Goal: Task Accomplishment & Management: Manage account settings

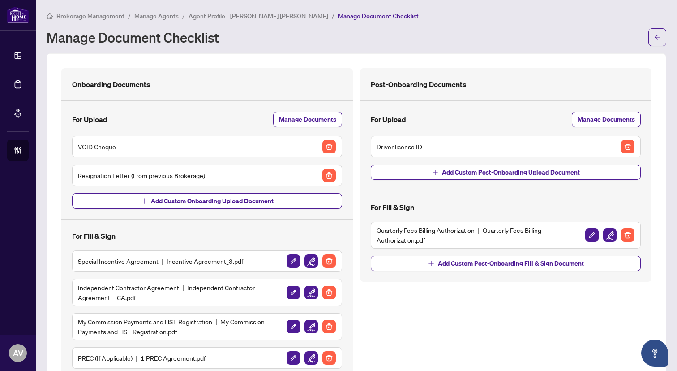
click at [210, 14] on span "Agent Profile - Mohammad Umar Khan" at bounding box center [259, 16] width 140 height 8
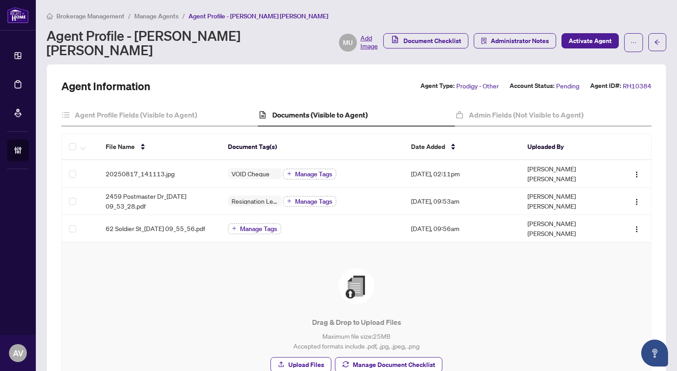
click at [167, 15] on span "Manage Agents" at bounding box center [156, 16] width 44 height 8
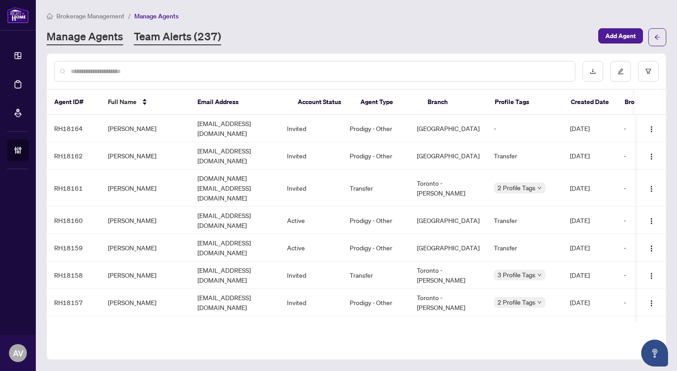
click at [164, 38] on link "Team Alerts (237)" at bounding box center [177, 37] width 87 height 16
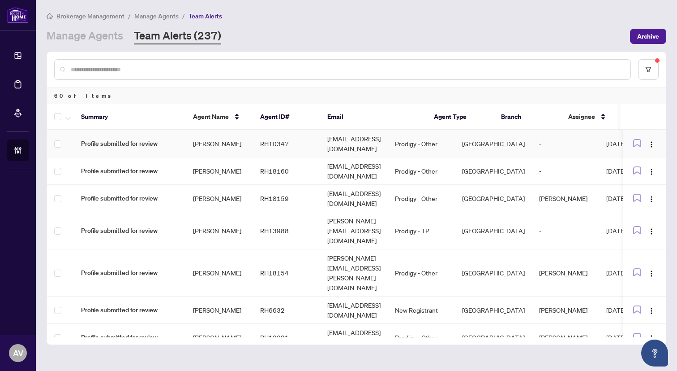
click at [215, 142] on td "Max Hansen" at bounding box center [219, 143] width 67 height 27
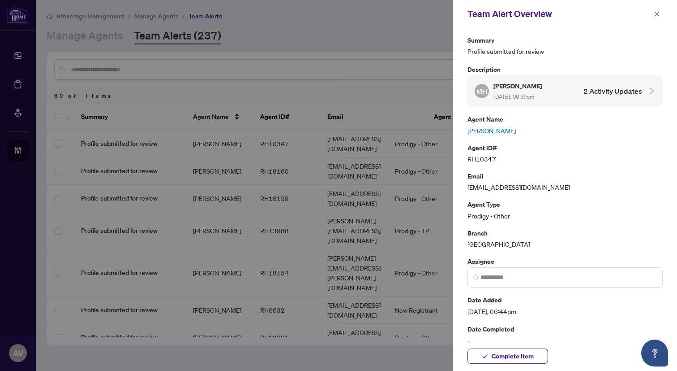
click at [500, 128] on link "Max Hansen" at bounding box center [565, 130] width 195 height 10
click at [654, 11] on icon "close" at bounding box center [657, 14] width 6 height 6
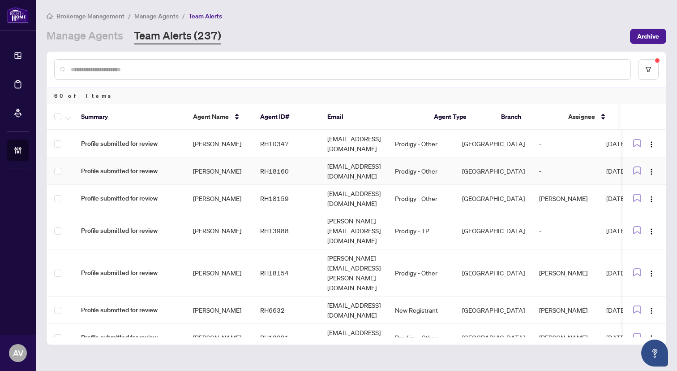
click at [230, 172] on td "[PERSON_NAME]" at bounding box center [219, 170] width 67 height 27
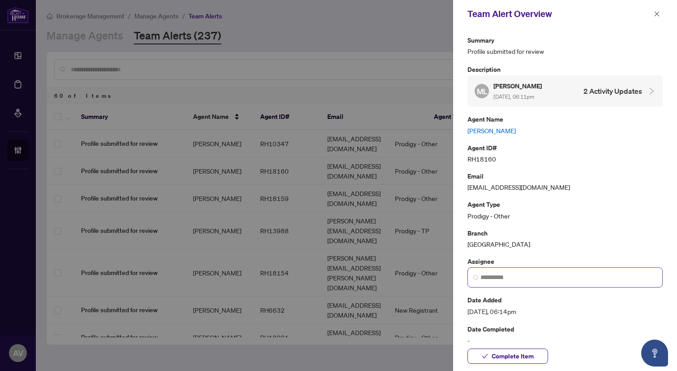
click at [591, 282] on span at bounding box center [565, 277] width 195 height 20
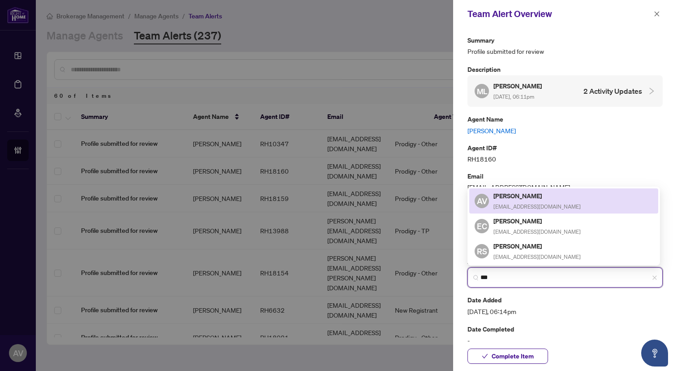
click at [534, 201] on h5 "[PERSON_NAME]" at bounding box center [537, 195] width 87 height 10
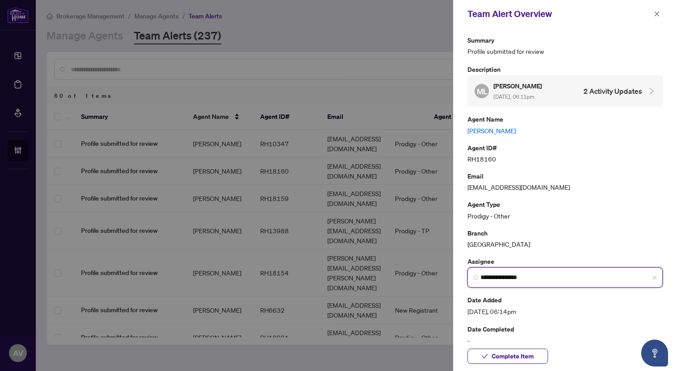
type input "**********"
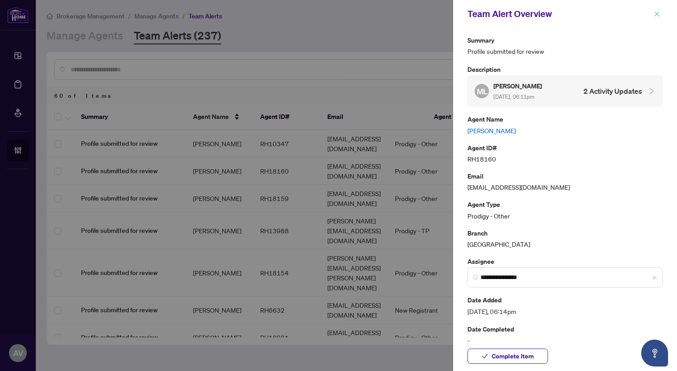
click at [660, 17] on button "button" at bounding box center [657, 14] width 12 height 11
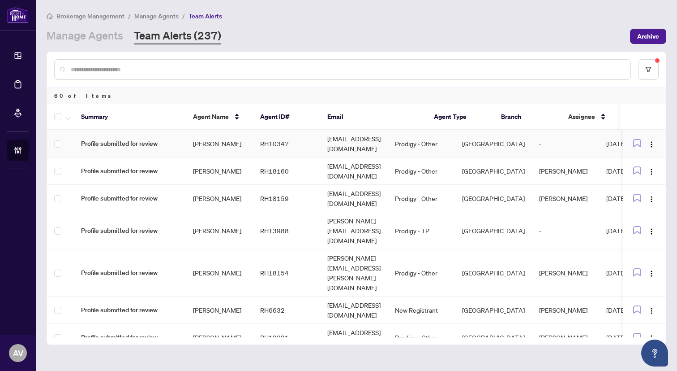
click at [508, 144] on td "[GEOGRAPHIC_DATA]" at bounding box center [493, 143] width 77 height 27
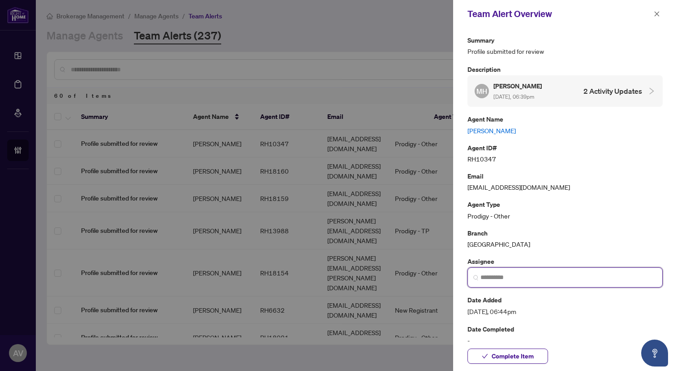
click at [553, 273] on input "search" at bounding box center [569, 276] width 177 height 9
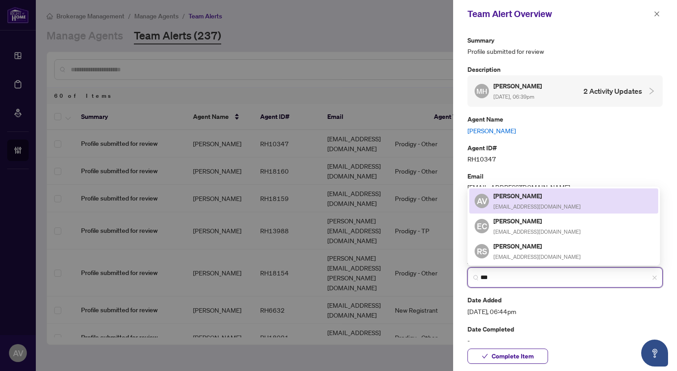
click at [548, 207] on span "[EMAIL_ADDRESS][DOMAIN_NAME]" at bounding box center [537, 206] width 87 height 7
type input "**********"
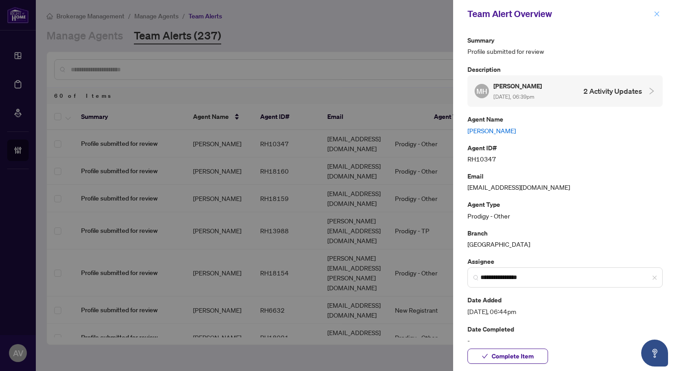
click at [660, 15] on icon "close" at bounding box center [657, 14] width 6 height 6
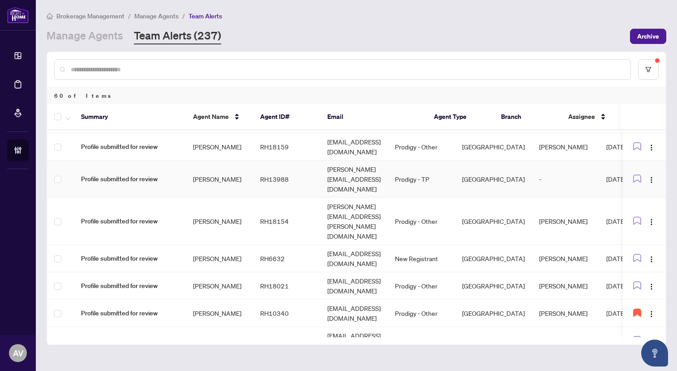
scroll to position [52, 0]
click at [255, 244] on td "RH6632" at bounding box center [286, 257] width 67 height 27
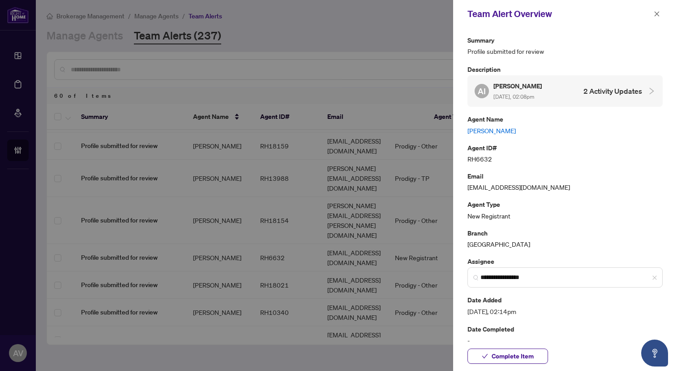
click at [255, 230] on div at bounding box center [338, 185] width 677 height 371
click at [658, 13] on icon "close" at bounding box center [657, 13] width 5 height 5
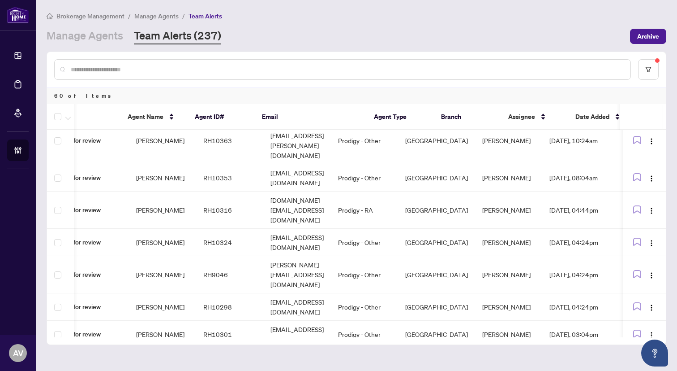
scroll to position [1436, 46]
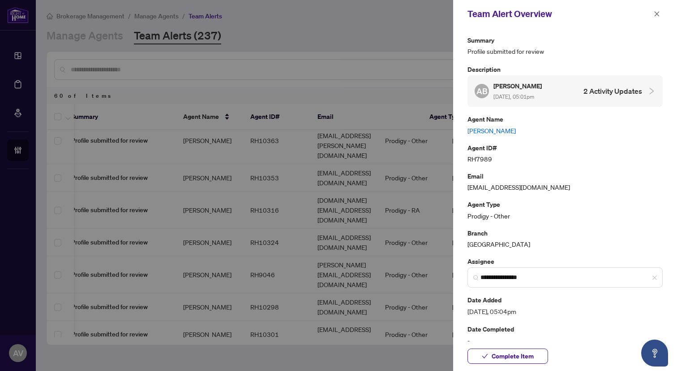
click at [494, 132] on link "ANIA BRYCZEK" at bounding box center [565, 130] width 195 height 10
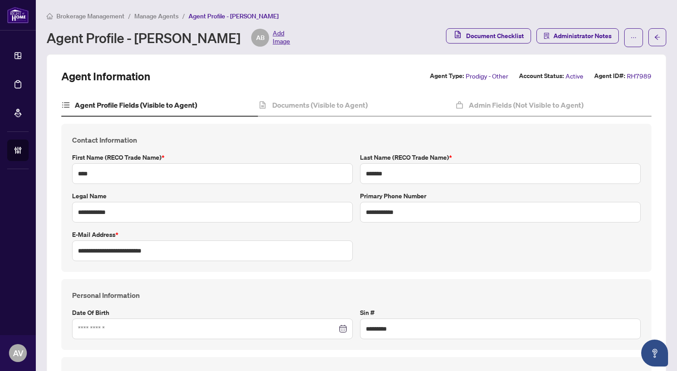
click at [167, 17] on span "Manage Agents" at bounding box center [156, 16] width 44 height 8
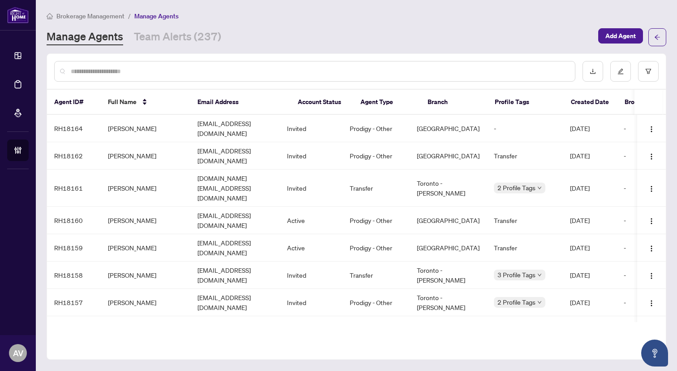
click at [130, 72] on input "text" at bounding box center [319, 71] width 497 height 10
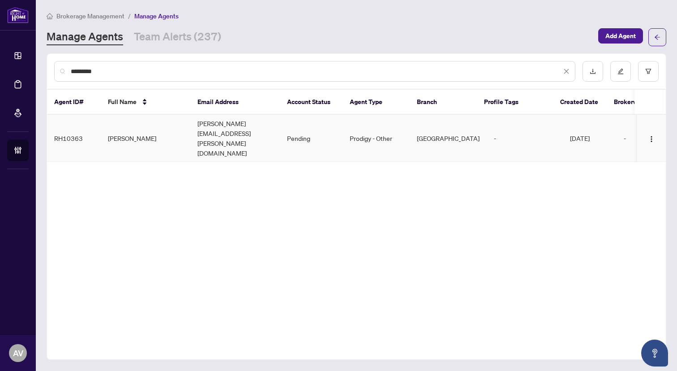
type input "*********"
click at [229, 116] on td "gurpinder@gaheer.com" at bounding box center [235, 138] width 90 height 47
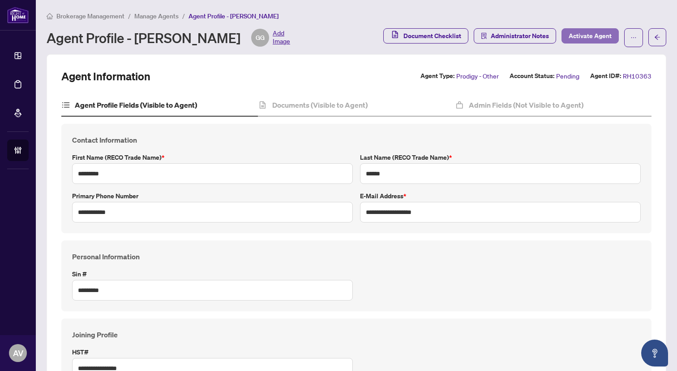
click at [582, 34] on span "Activate Agent" at bounding box center [590, 36] width 43 height 14
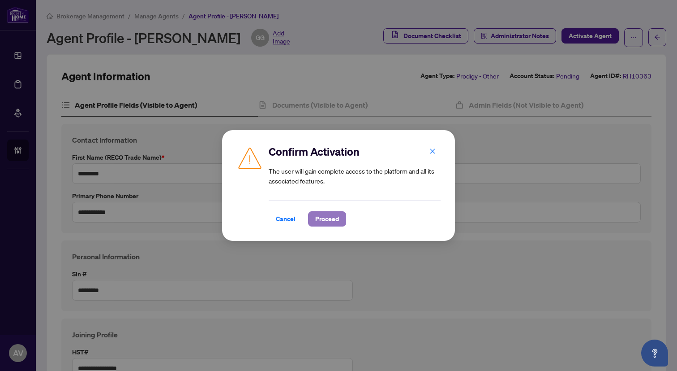
click at [324, 218] on span "Proceed" at bounding box center [327, 218] width 24 height 14
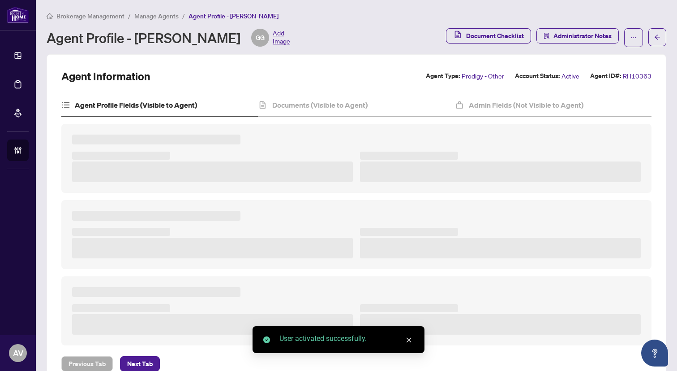
click at [312, 75] on div "Agent Information Agent Type: Prodigy - Other Account Status: Active Agent ID#:…" at bounding box center [356, 76] width 591 height 14
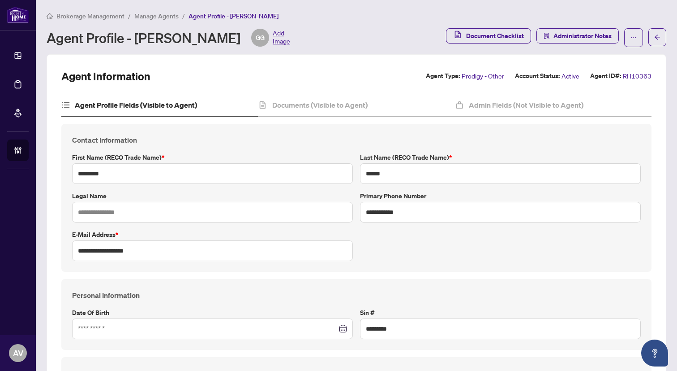
click at [153, 14] on span "Manage Agents" at bounding box center [156, 16] width 44 height 8
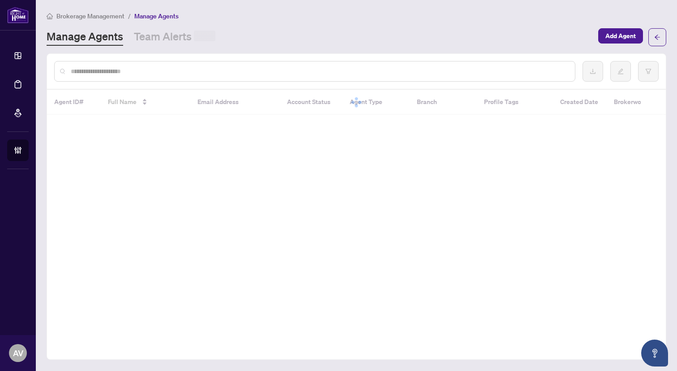
click at [155, 78] on div at bounding box center [315, 71] width 522 height 21
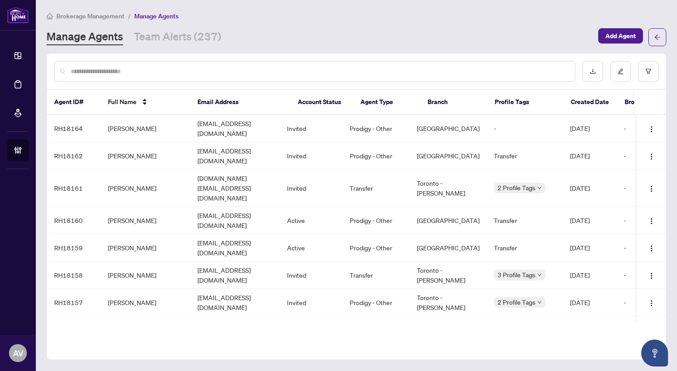
click at [155, 77] on div at bounding box center [315, 71] width 522 height 21
click at [152, 66] on input "text" at bounding box center [319, 71] width 497 height 10
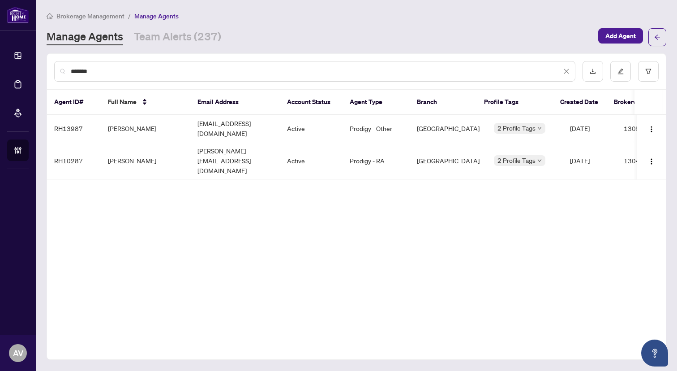
type input "******"
click at [128, 149] on td "Alex Stakic" at bounding box center [146, 160] width 90 height 37
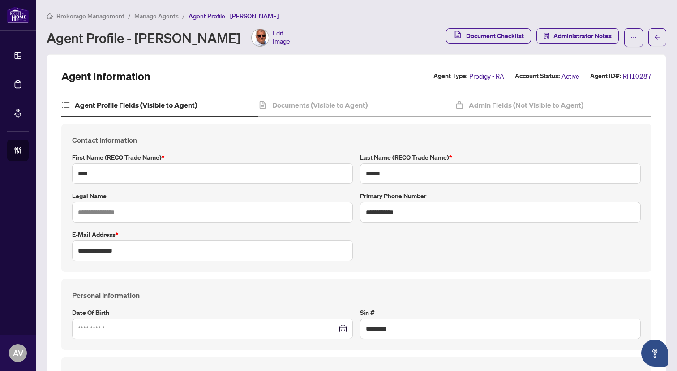
click at [148, 17] on span "Manage Agents" at bounding box center [156, 16] width 44 height 8
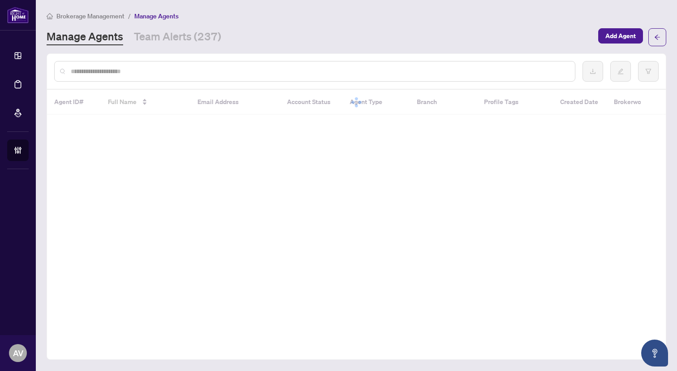
click at [119, 72] on input "text" at bounding box center [319, 71] width 497 height 10
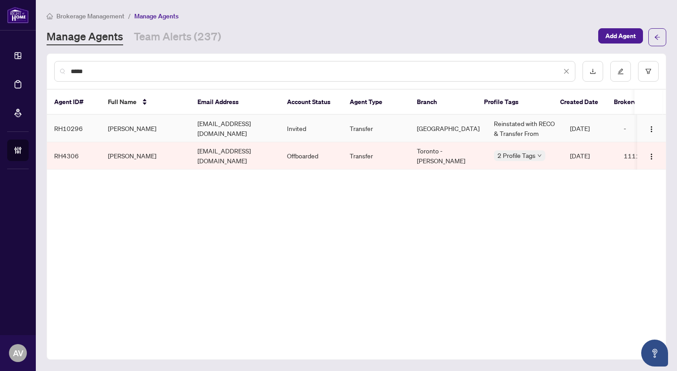
type input "*****"
click at [250, 133] on td "ramiszaheer@gmail.com" at bounding box center [235, 128] width 90 height 27
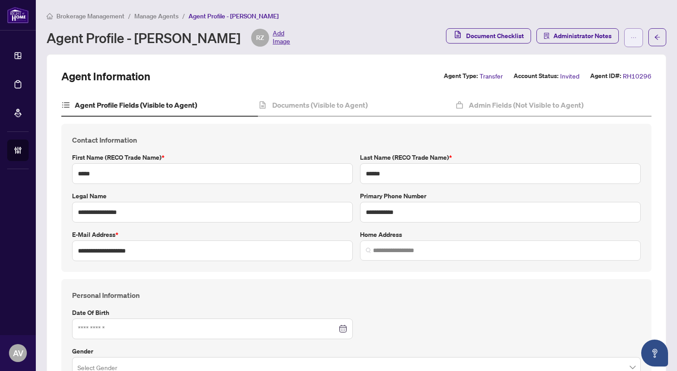
click at [634, 42] on span "button" at bounding box center [634, 37] width 6 height 14
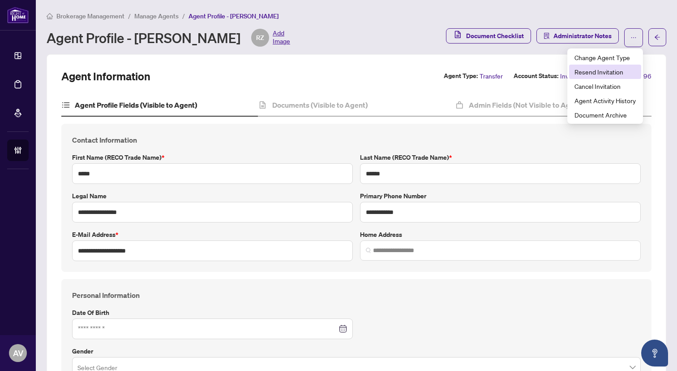
click at [594, 73] on span "Resend Invitation" at bounding box center [605, 72] width 61 height 10
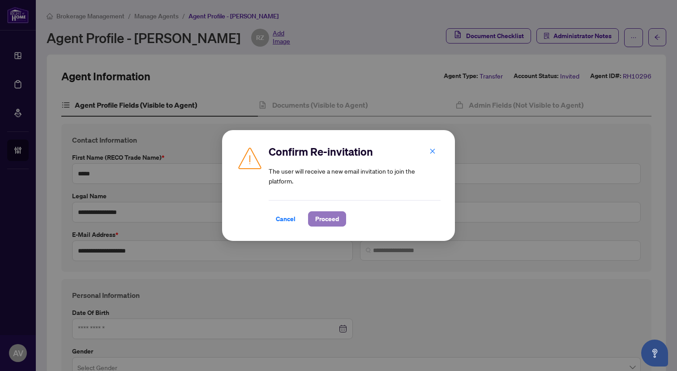
click at [333, 222] on span "Proceed" at bounding box center [327, 218] width 24 height 14
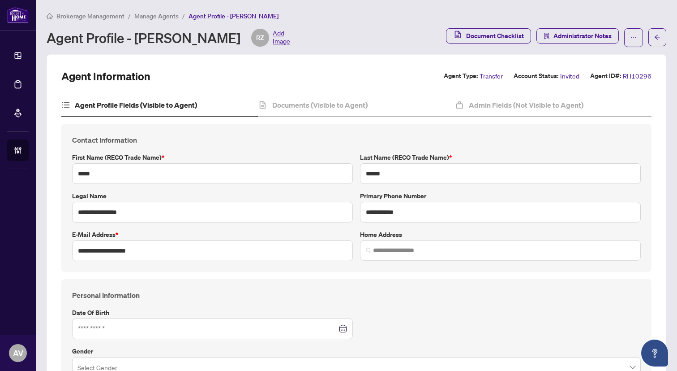
click at [158, 13] on span "Manage Agents" at bounding box center [156, 16] width 44 height 8
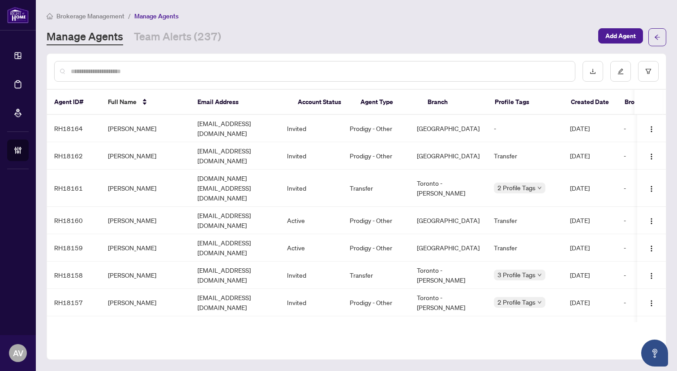
click at [163, 73] on input "text" at bounding box center [319, 71] width 497 height 10
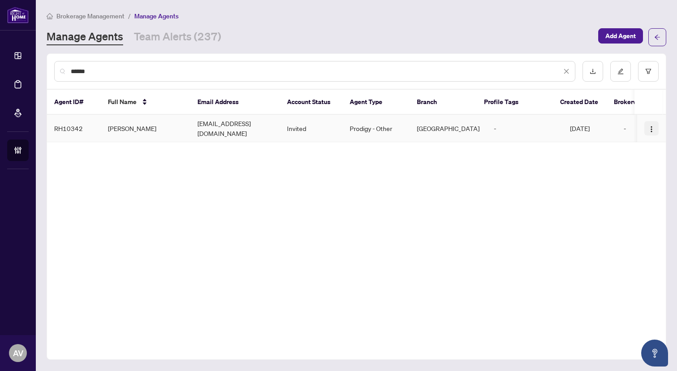
click at [653, 129] on span "button" at bounding box center [651, 128] width 7 height 10
click at [639, 157] on span "Resend Invitation" at bounding box center [627, 157] width 49 height 10
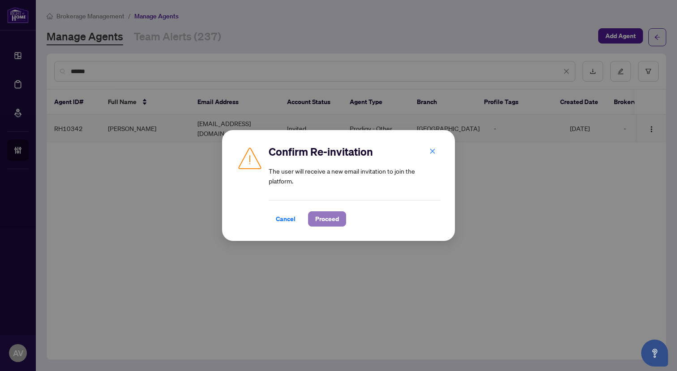
click at [333, 221] on span "Proceed" at bounding box center [327, 218] width 24 height 14
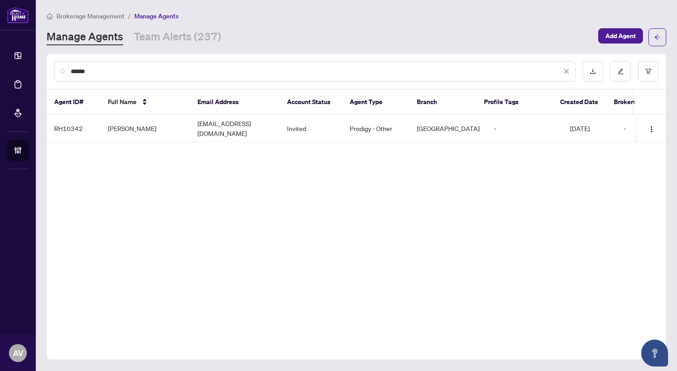
click at [184, 67] on input "******" at bounding box center [316, 71] width 491 height 10
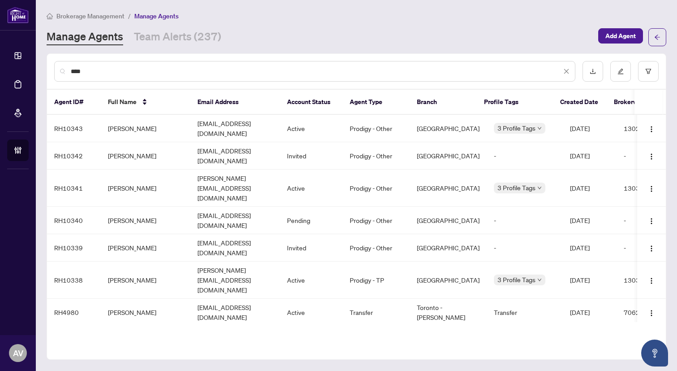
type input "****"
click at [299, 207] on td "Pending" at bounding box center [311, 220] width 63 height 27
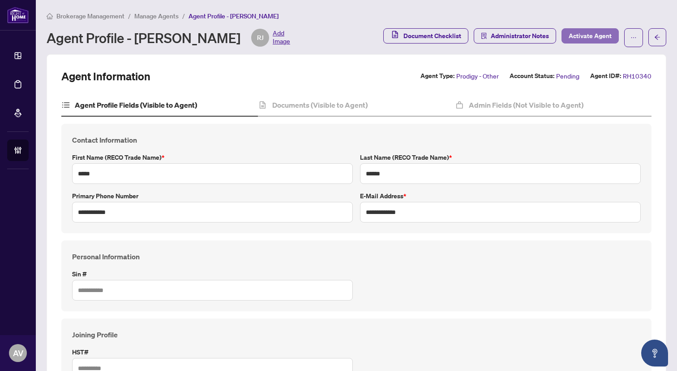
click at [590, 33] on span "Activate Agent" at bounding box center [590, 36] width 43 height 14
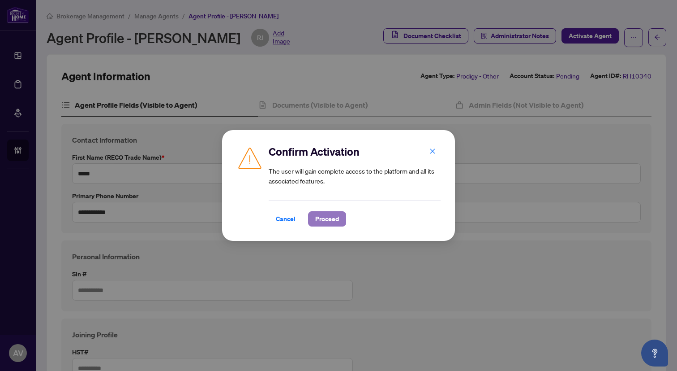
click at [332, 223] on span "Proceed" at bounding box center [327, 218] width 24 height 14
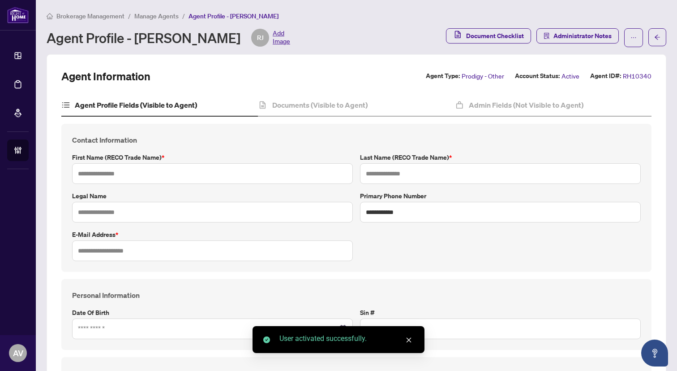
type input "*****"
type input "******"
type input "**********"
type input "*******"
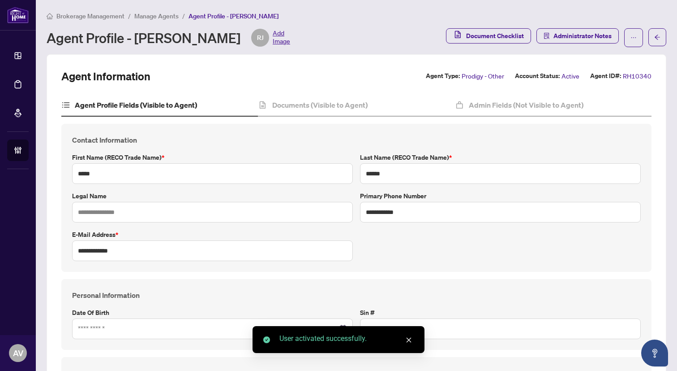
type input "****"
type input "**********"
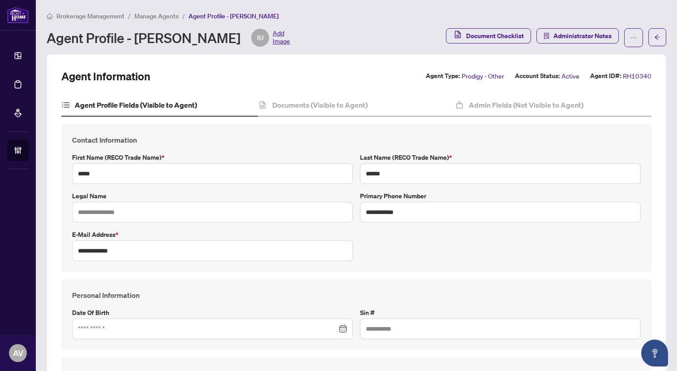
click at [155, 17] on span "Manage Agents" at bounding box center [156, 16] width 44 height 8
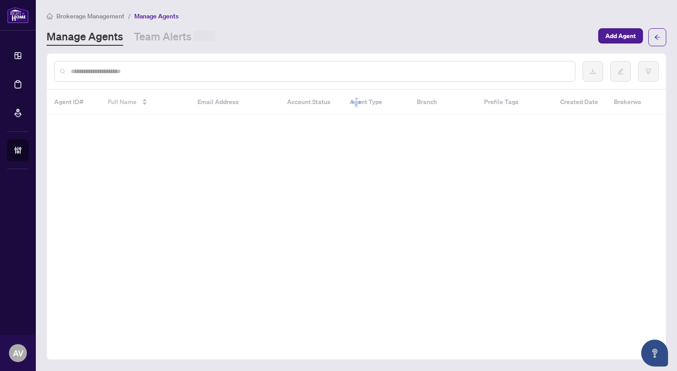
click at [155, 71] on input "text" at bounding box center [319, 71] width 497 height 10
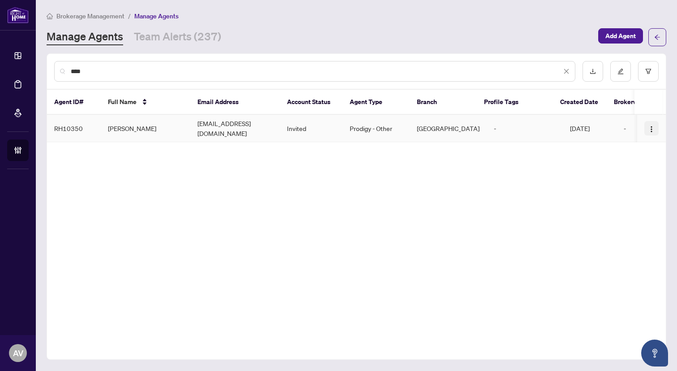
click at [653, 125] on img "button" at bounding box center [651, 128] width 7 height 7
click at [626, 158] on span "Resend Invitation" at bounding box center [627, 157] width 49 height 10
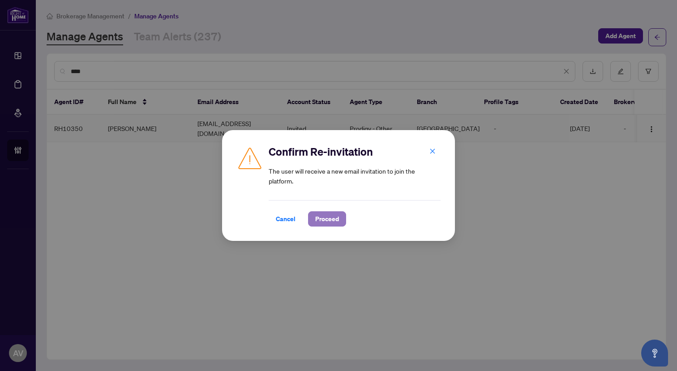
click at [329, 220] on span "Proceed" at bounding box center [327, 218] width 24 height 14
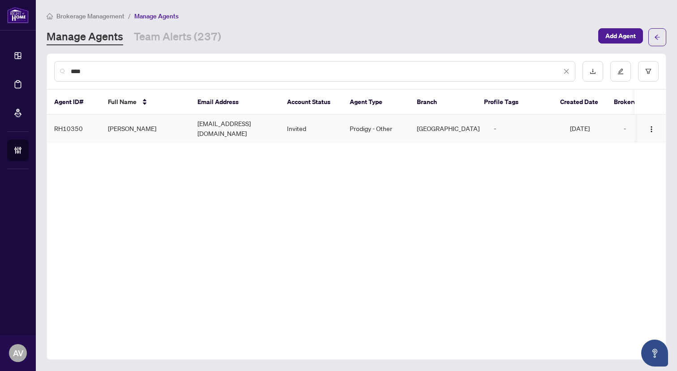
click at [295, 73] on input "****" at bounding box center [316, 71] width 491 height 10
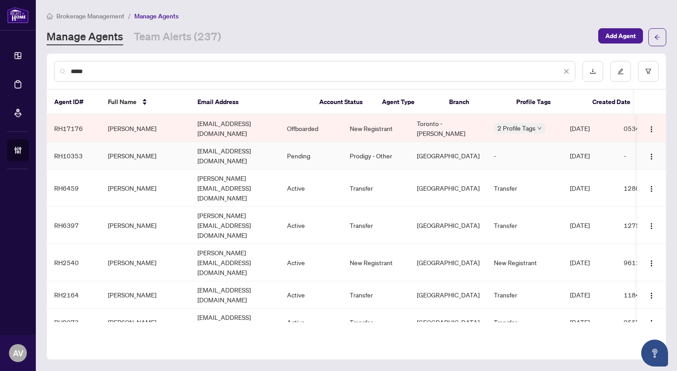
type input "*****"
click at [329, 152] on td "Pending" at bounding box center [311, 155] width 63 height 27
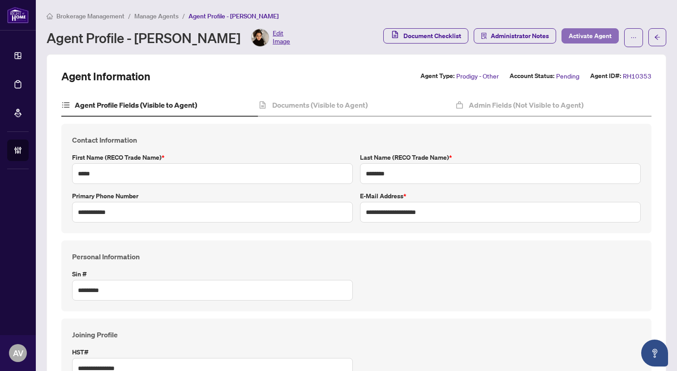
click at [591, 32] on span "Activate Agent" at bounding box center [590, 36] width 43 height 14
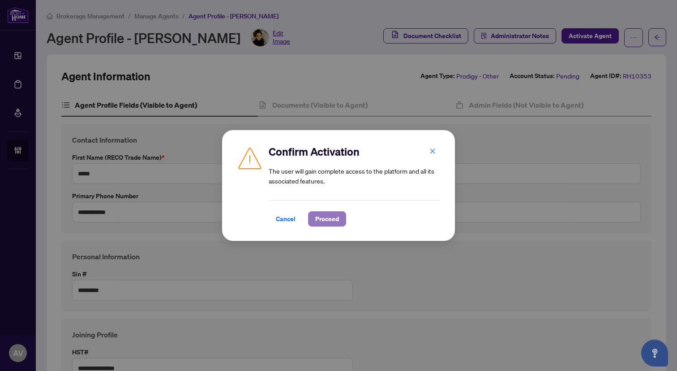
click at [337, 218] on span "Proceed" at bounding box center [327, 218] width 24 height 14
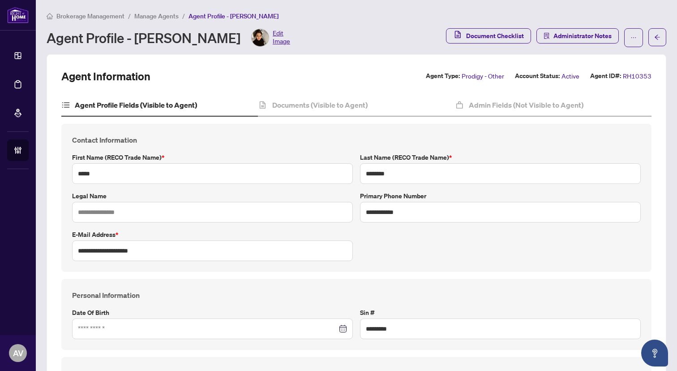
click at [161, 12] on span "Manage Agents" at bounding box center [156, 16] width 44 height 8
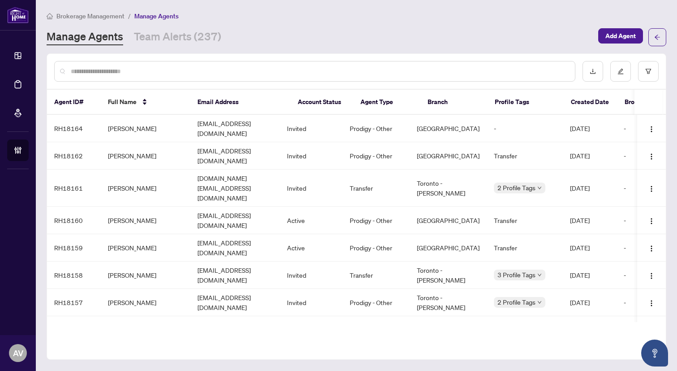
click at [155, 66] on input "text" at bounding box center [319, 71] width 497 height 10
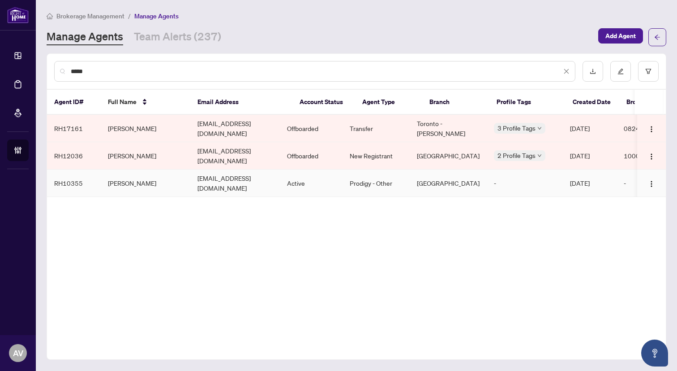
type input "*****"
click at [128, 171] on td "Manoj Yadla" at bounding box center [146, 182] width 90 height 27
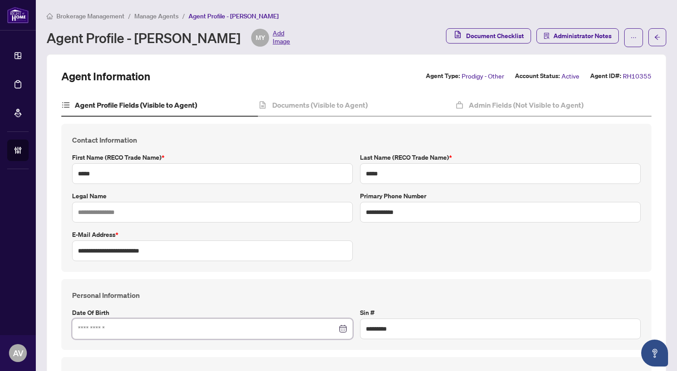
click at [172, 328] on input at bounding box center [207, 329] width 259 height 10
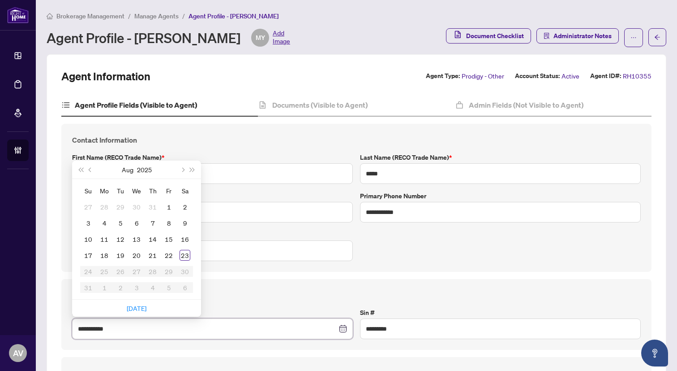
type input "**********"
click at [79, 169] on span "Last year (Control + left)" at bounding box center [80, 169] width 4 height 4
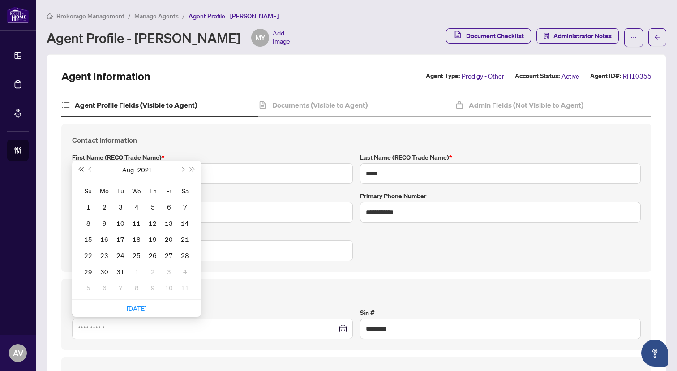
click at [79, 169] on span "Last year (Control + left)" at bounding box center [80, 169] width 4 height 4
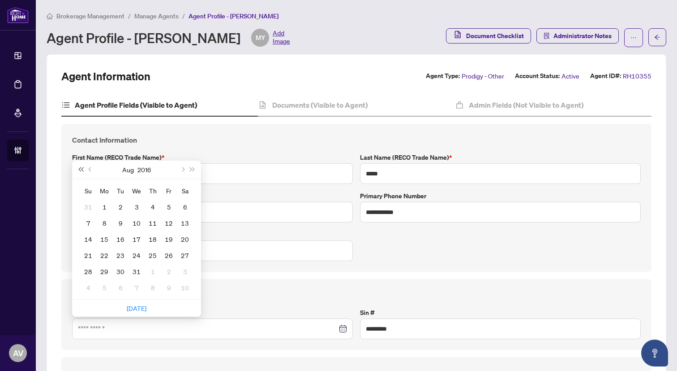
click at [79, 169] on span "Last year (Control + left)" at bounding box center [80, 169] width 4 height 4
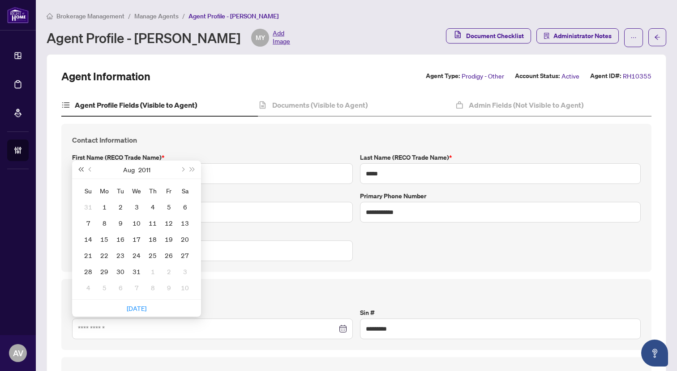
click at [79, 169] on span "Last year (Control + left)" at bounding box center [80, 169] width 4 height 4
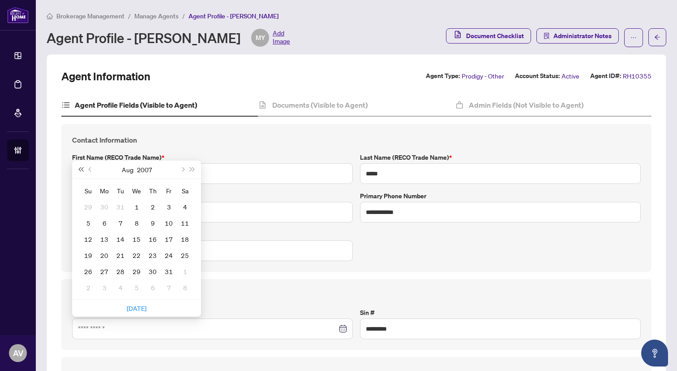
click at [79, 169] on span "Last year (Control + left)" at bounding box center [80, 169] width 4 height 4
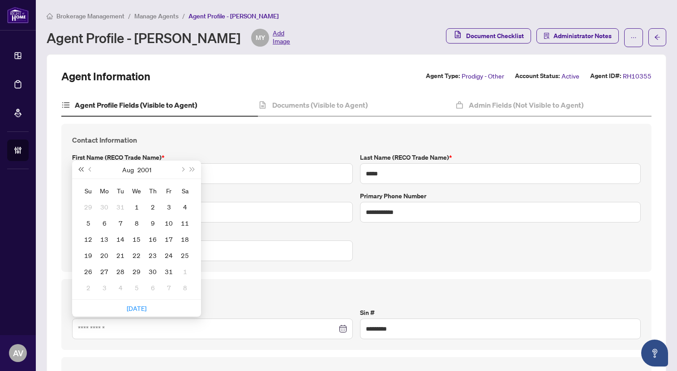
click at [79, 169] on span "Last year (Control + left)" at bounding box center [80, 169] width 4 height 4
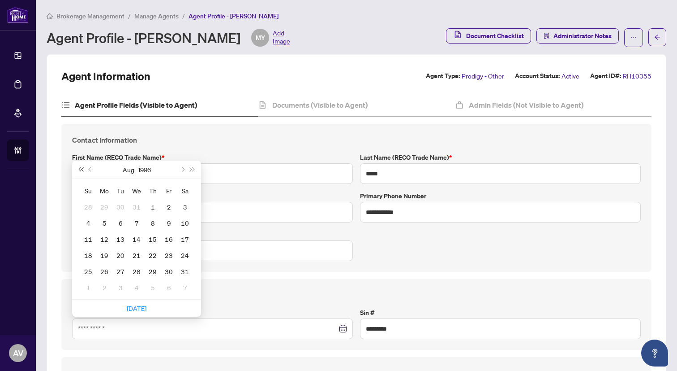
click at [79, 169] on span "Last year (Control + left)" at bounding box center [80, 169] width 4 height 4
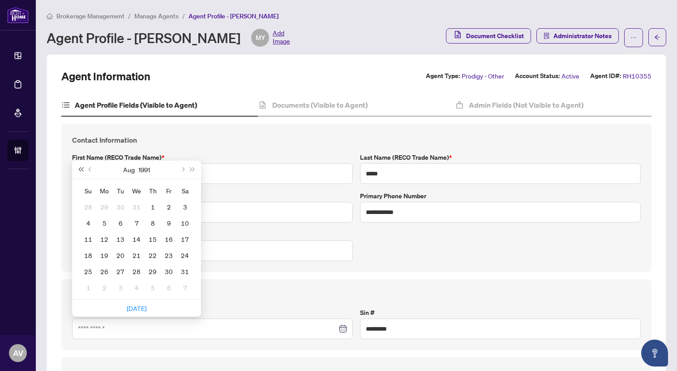
click at [79, 169] on span "Last year (Control + left)" at bounding box center [80, 169] width 4 height 4
click at [194, 168] on button "Next year (Control + right)" at bounding box center [193, 169] width 10 height 18
click at [182, 170] on span "Next month (PageDown)" at bounding box center [182, 169] width 4 height 4
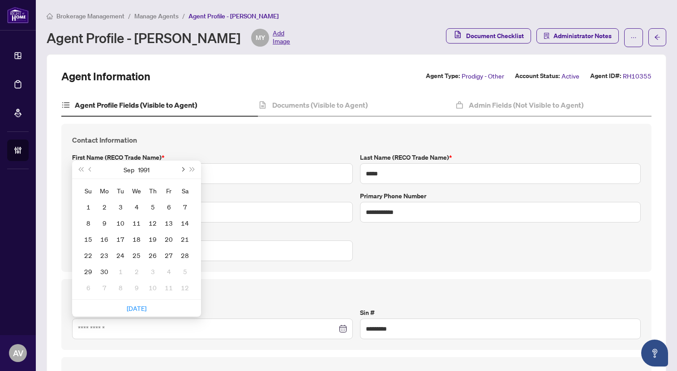
click at [182, 170] on span "Next month (PageDown)" at bounding box center [182, 169] width 4 height 4
click at [90, 168] on span "Previous month (PageUp)" at bounding box center [91, 169] width 4 height 4
type input "**********"
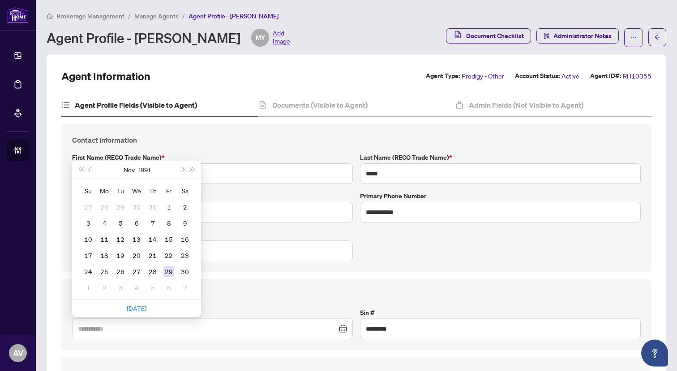
type input "**********"
click at [172, 271] on div "29" at bounding box center [169, 271] width 11 height 11
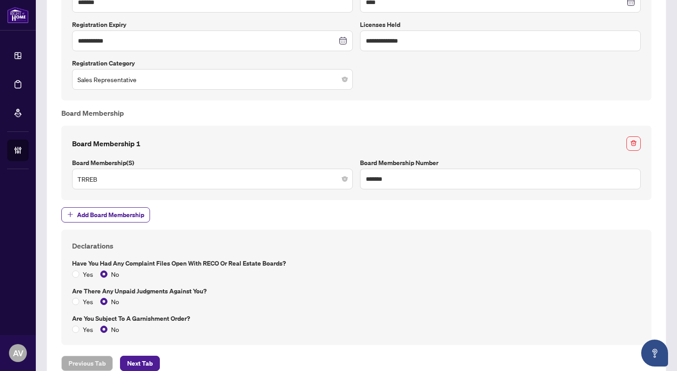
scroll to position [796, 0]
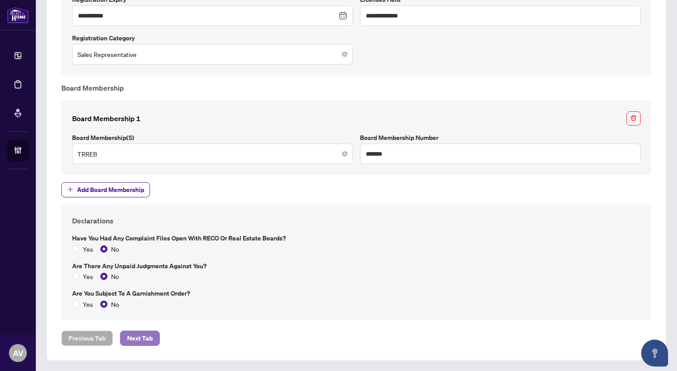
click at [155, 338] on button "Next Tab" at bounding box center [140, 337] width 40 height 15
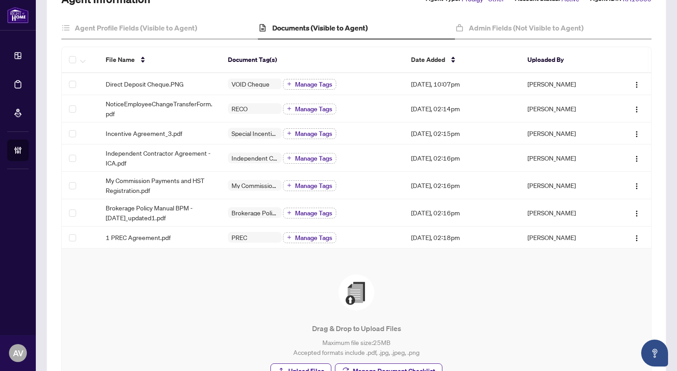
scroll to position [90, 0]
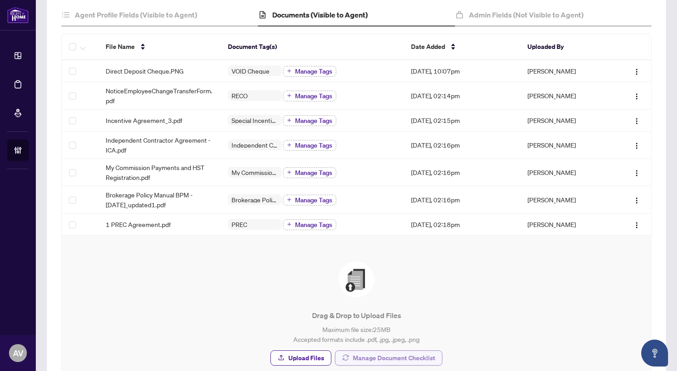
click at [397, 358] on span "Manage Document Checklist" at bounding box center [394, 357] width 82 height 14
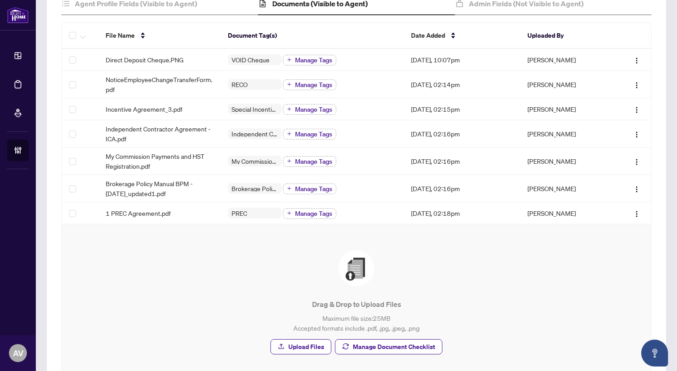
scroll to position [111, 0]
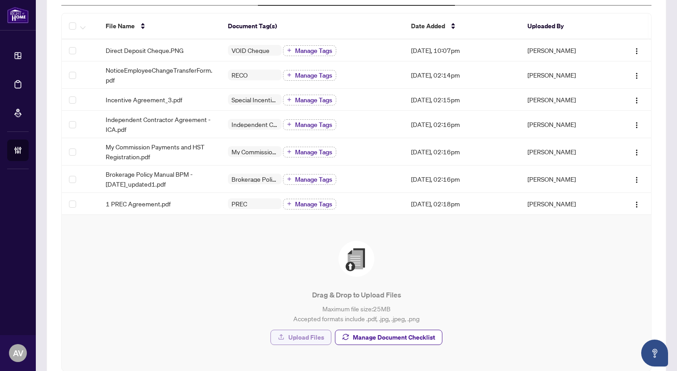
click at [318, 332] on span "Upload Files" at bounding box center [307, 337] width 36 height 14
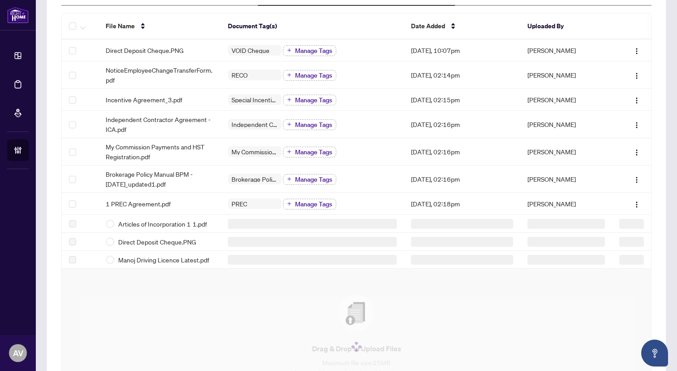
scroll to position [0, 0]
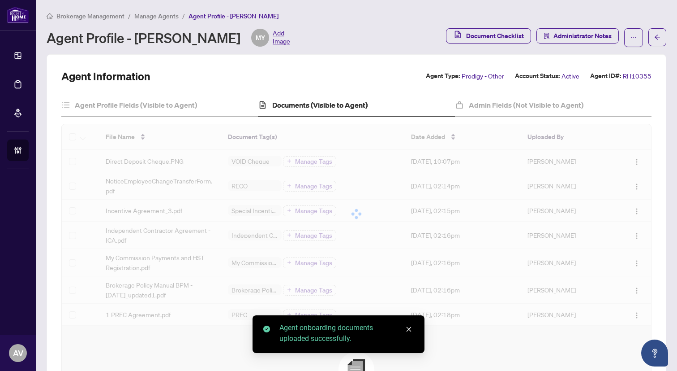
click at [273, 36] on span "Add Image" at bounding box center [281, 38] width 17 height 18
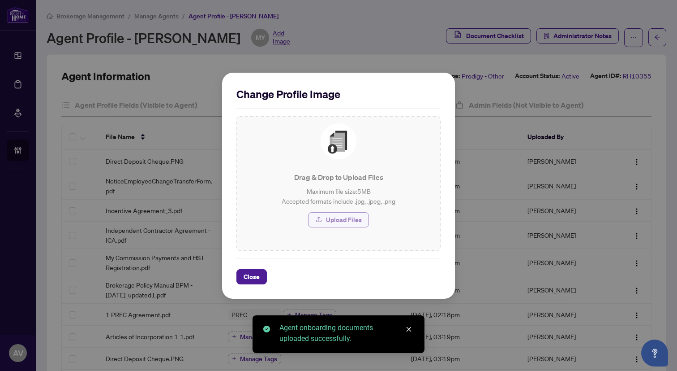
click at [336, 217] on span "Upload Files" at bounding box center [344, 219] width 36 height 14
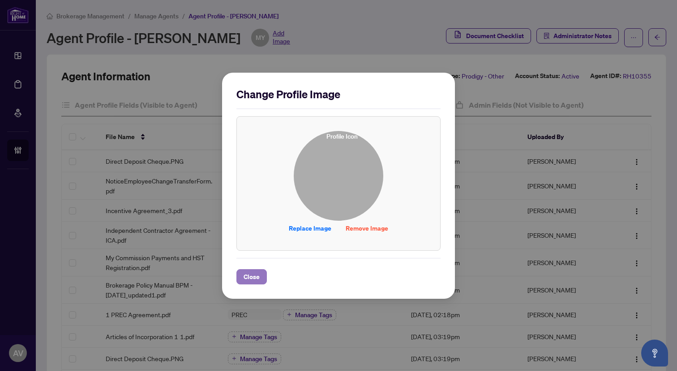
click at [251, 276] on span "Close" at bounding box center [252, 276] width 16 height 14
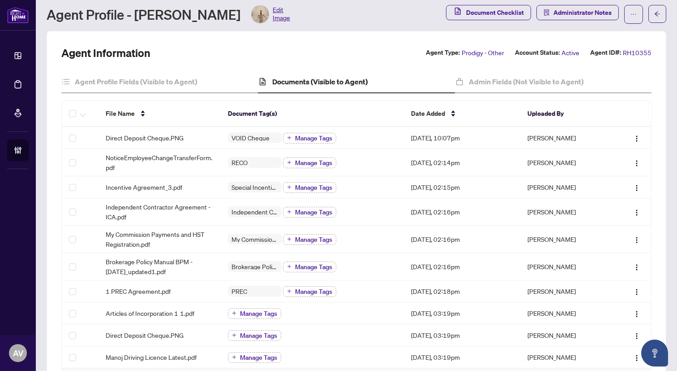
scroll to position [23, 0]
click at [168, 292] on span "1 PREC Agreement.pdf" at bounding box center [138, 291] width 65 height 10
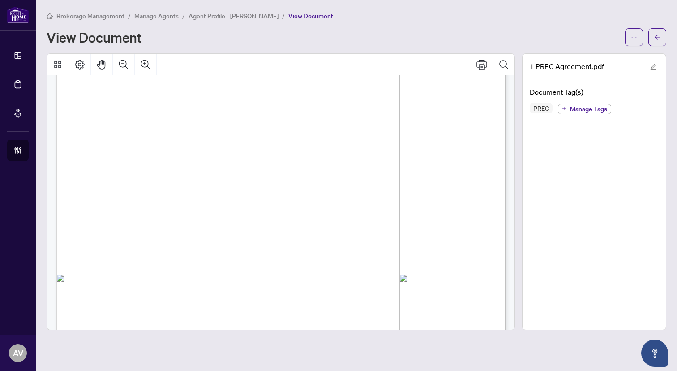
scroll to position [3113, 0]
click at [659, 44] on button "button" at bounding box center [658, 37] width 18 height 18
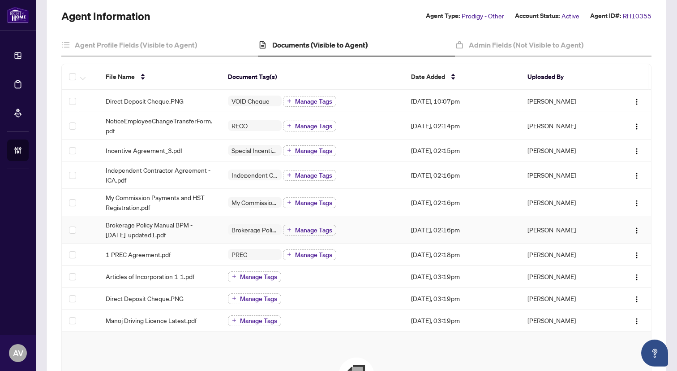
scroll to position [74, 0]
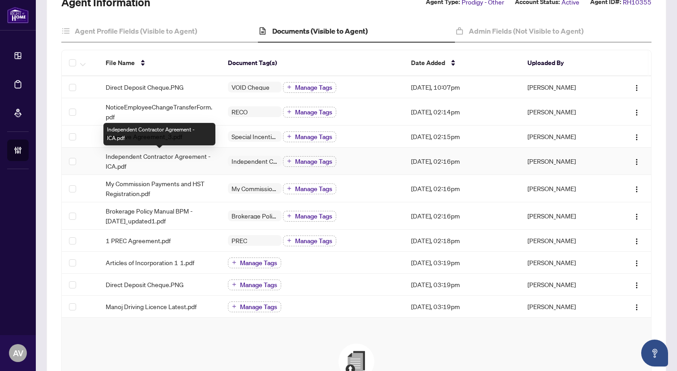
click at [172, 153] on span "Independent Contractor Agreement - ICA.pdf" at bounding box center [160, 161] width 108 height 20
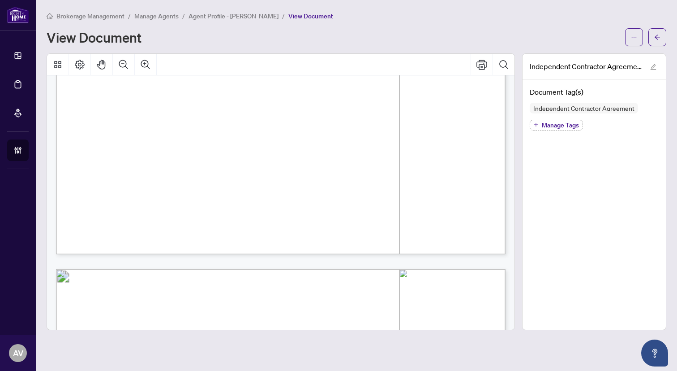
scroll to position [8768, 0]
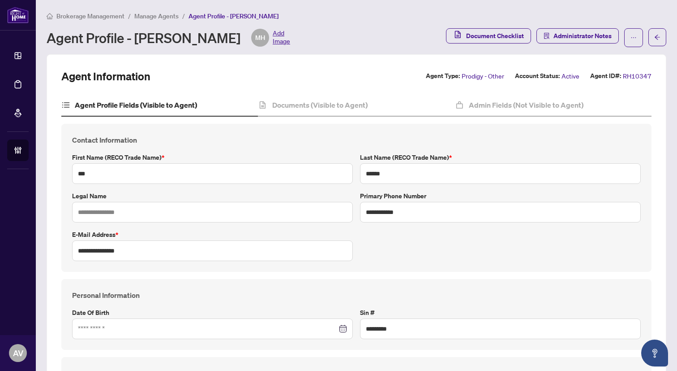
click at [157, 16] on span "Manage Agents" at bounding box center [156, 16] width 44 height 8
